Goal: Task Accomplishment & Management: Manage account settings

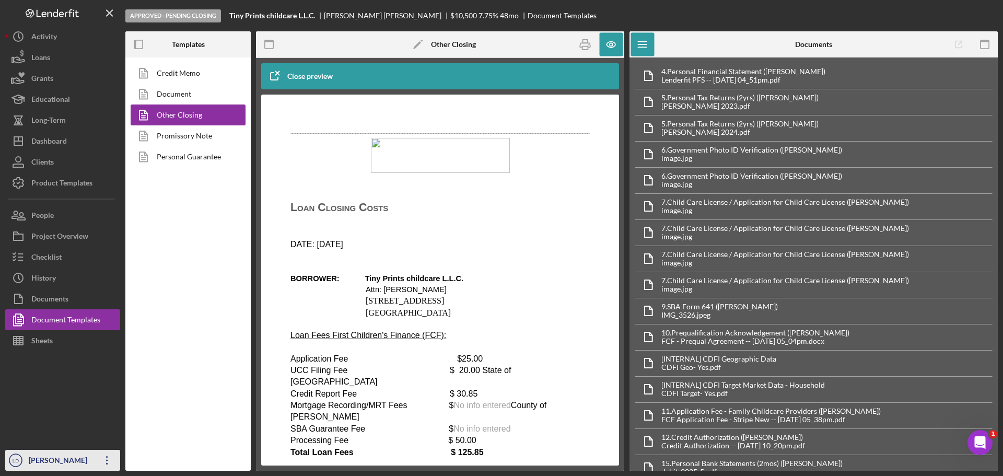
scroll to position [3762, 0]
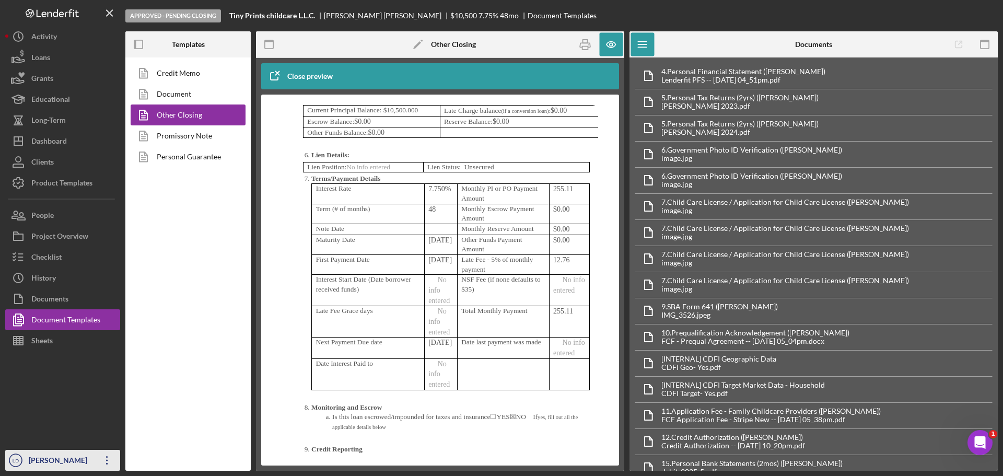
drag, startPoint x: 28, startPoint y: 457, endPoint x: 58, endPoint y: 456, distance: 29.8
click at [29, 457] on div "[PERSON_NAME]" at bounding box center [60, 462] width 68 height 24
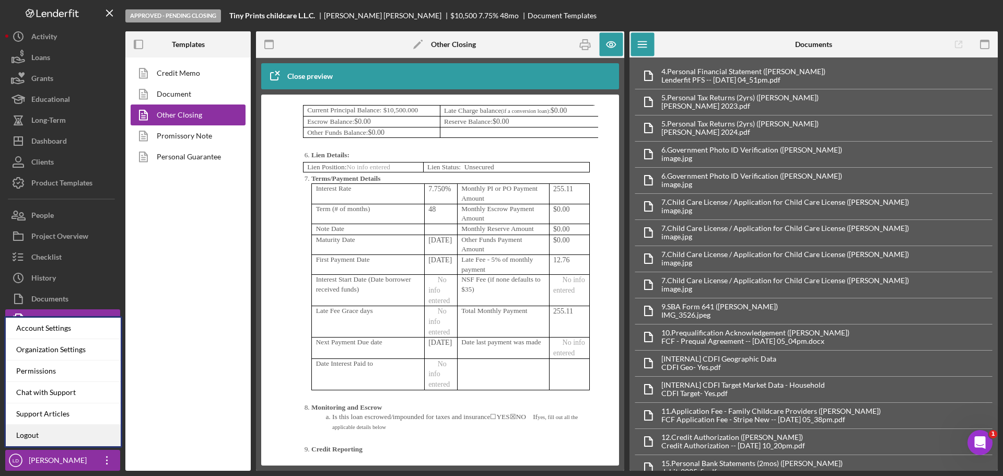
click at [39, 435] on link "Logout" at bounding box center [63, 435] width 115 height 21
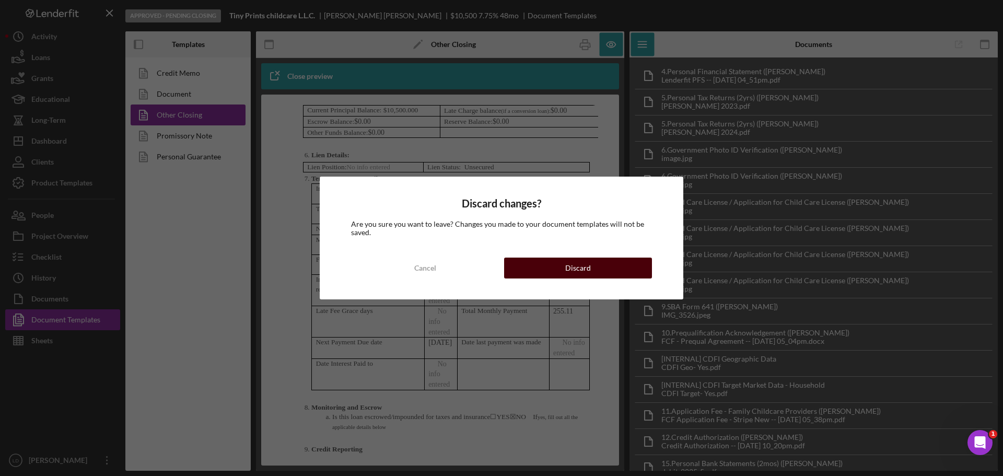
click at [562, 266] on button "Discard" at bounding box center [578, 268] width 148 height 21
